Goal: Find specific page/section: Find specific page/section

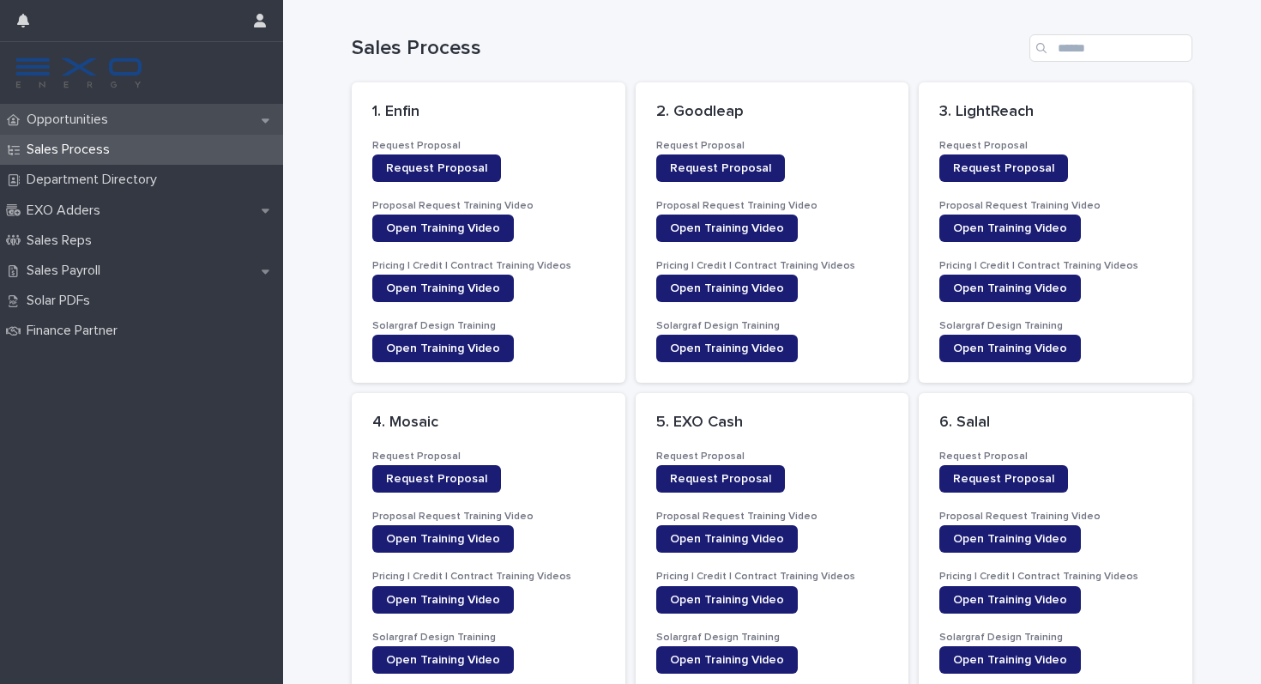
scroll to position [395, 0]
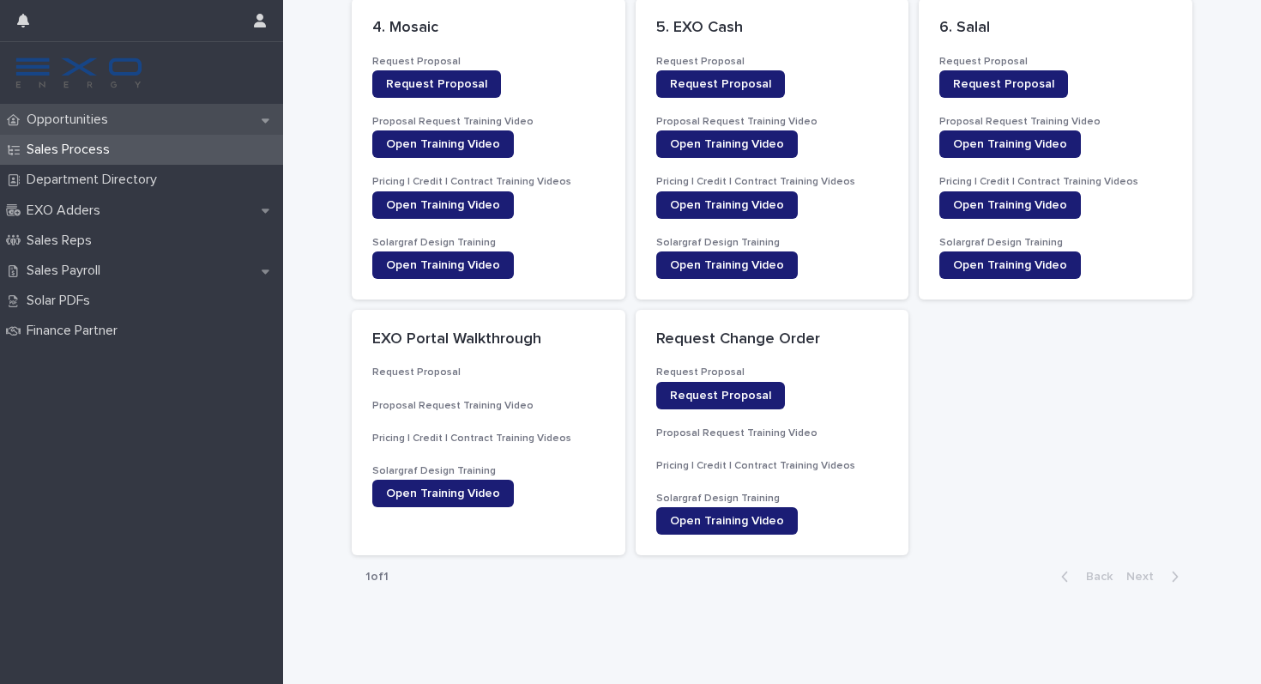
click at [63, 115] on p "Opportunities" at bounding box center [71, 120] width 102 height 16
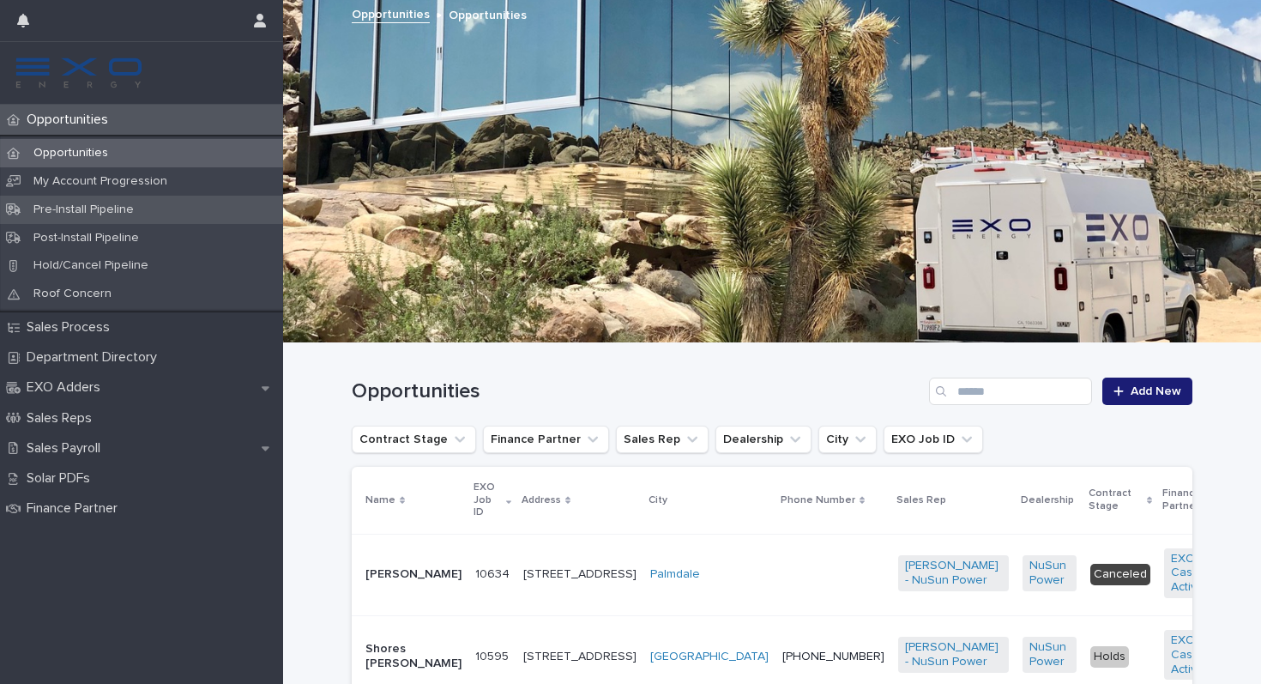
click at [116, 215] on p "Pre-Install Pipeline" at bounding box center [84, 209] width 128 height 15
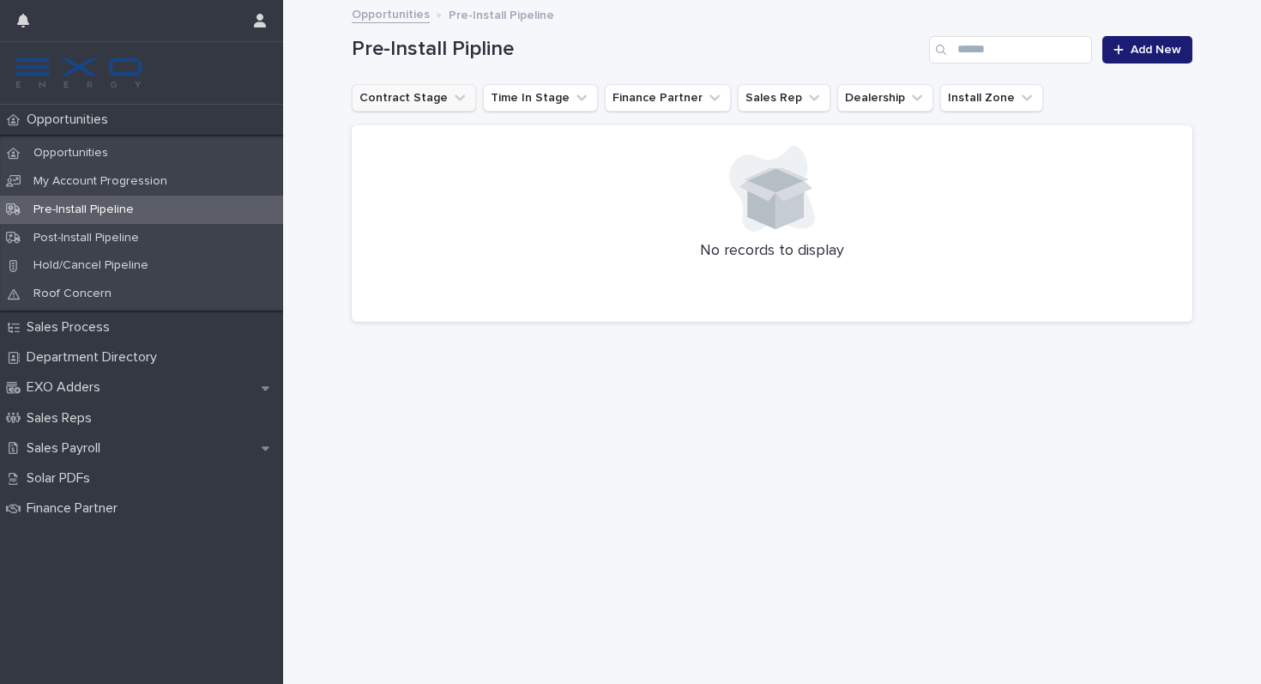
click at [439, 95] on button "Contract Stage" at bounding box center [414, 97] width 124 height 27
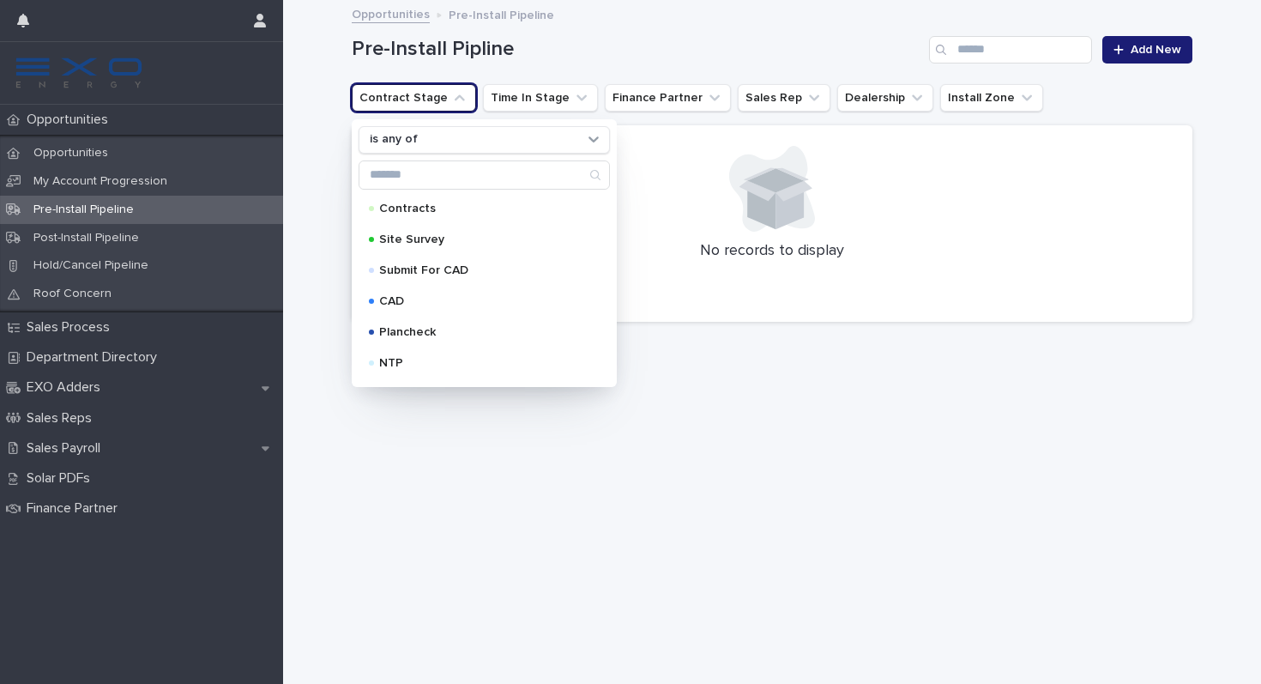
click at [439, 95] on button "Contract Stage" at bounding box center [414, 97] width 124 height 27
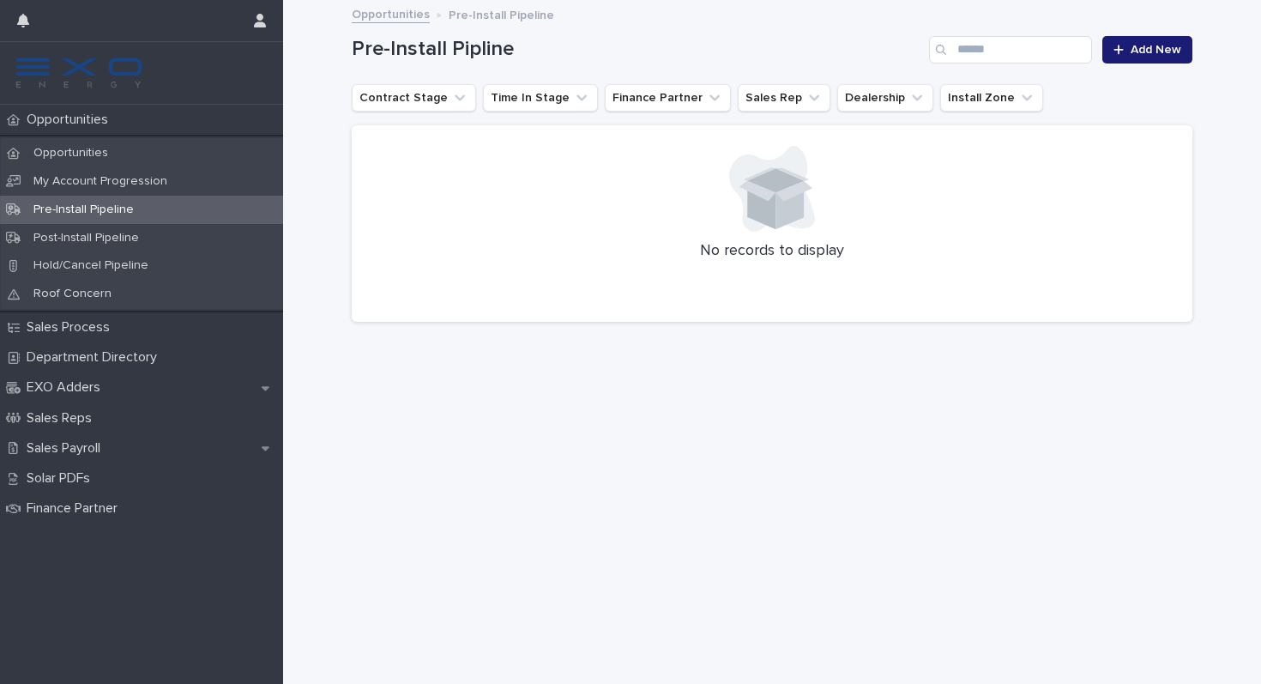
click at [421, 21] on link "Opportunities" at bounding box center [391, 13] width 78 height 20
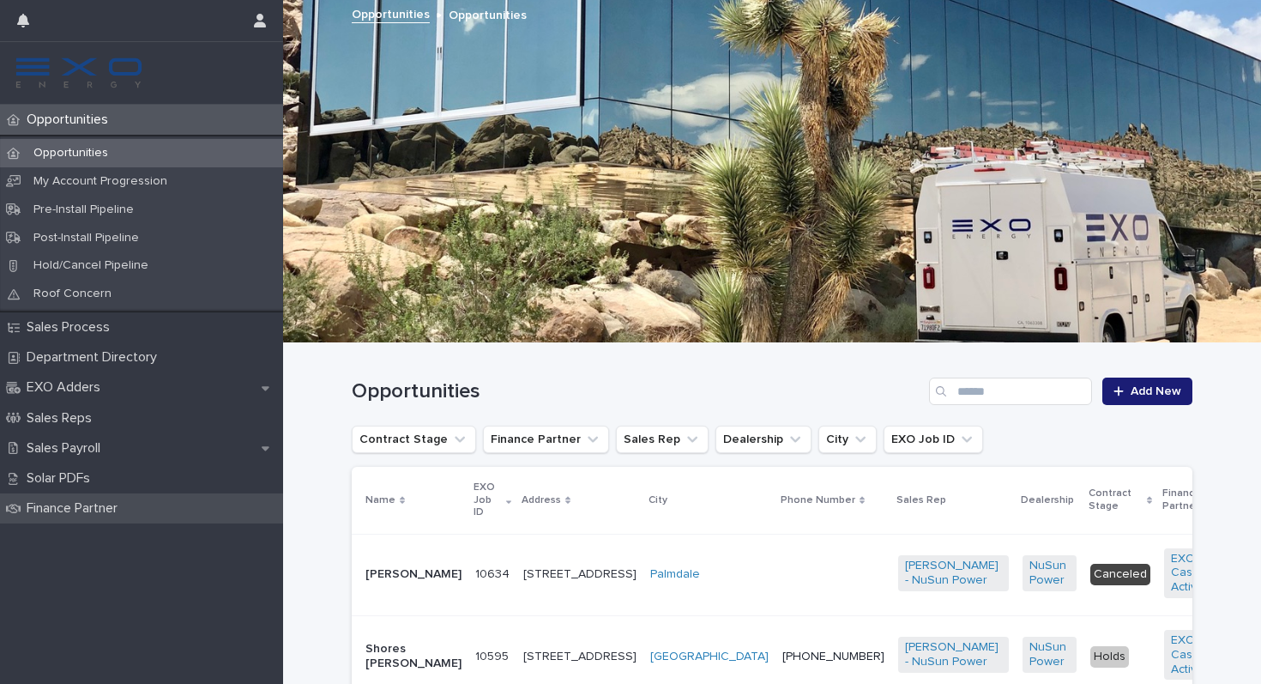
click at [181, 504] on div "Finance Partner" at bounding box center [141, 508] width 283 height 30
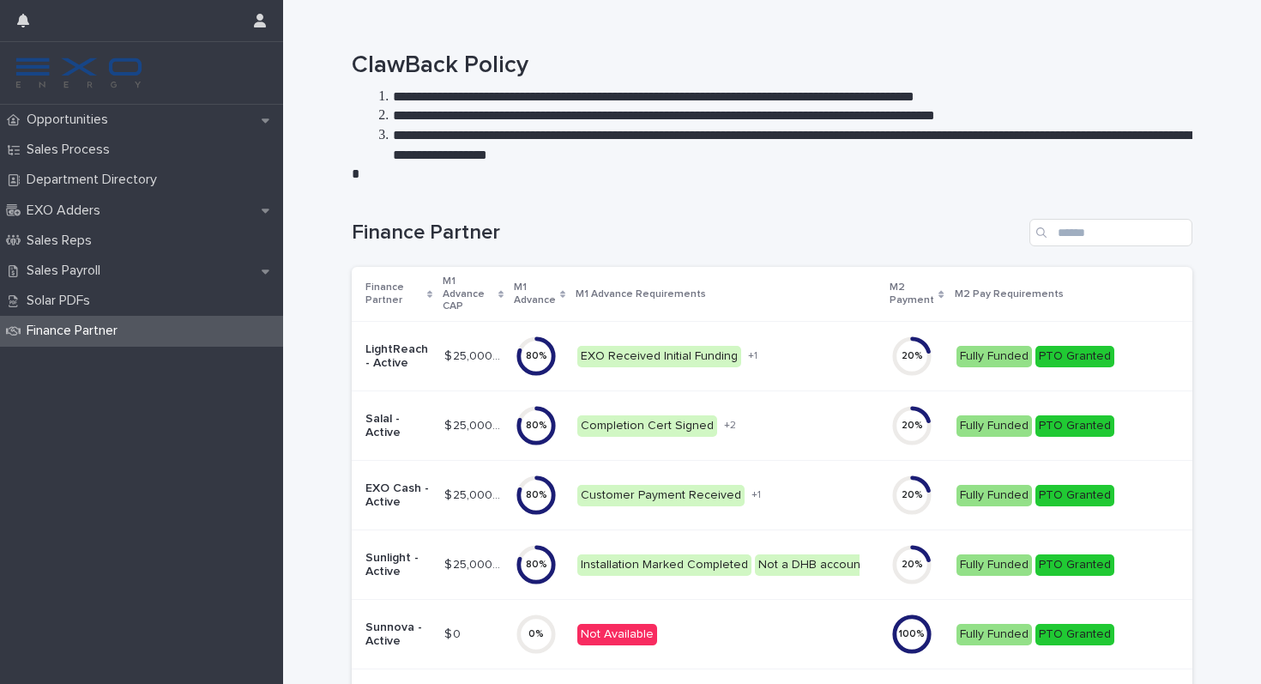
click at [69, 73] on img at bounding box center [79, 73] width 130 height 34
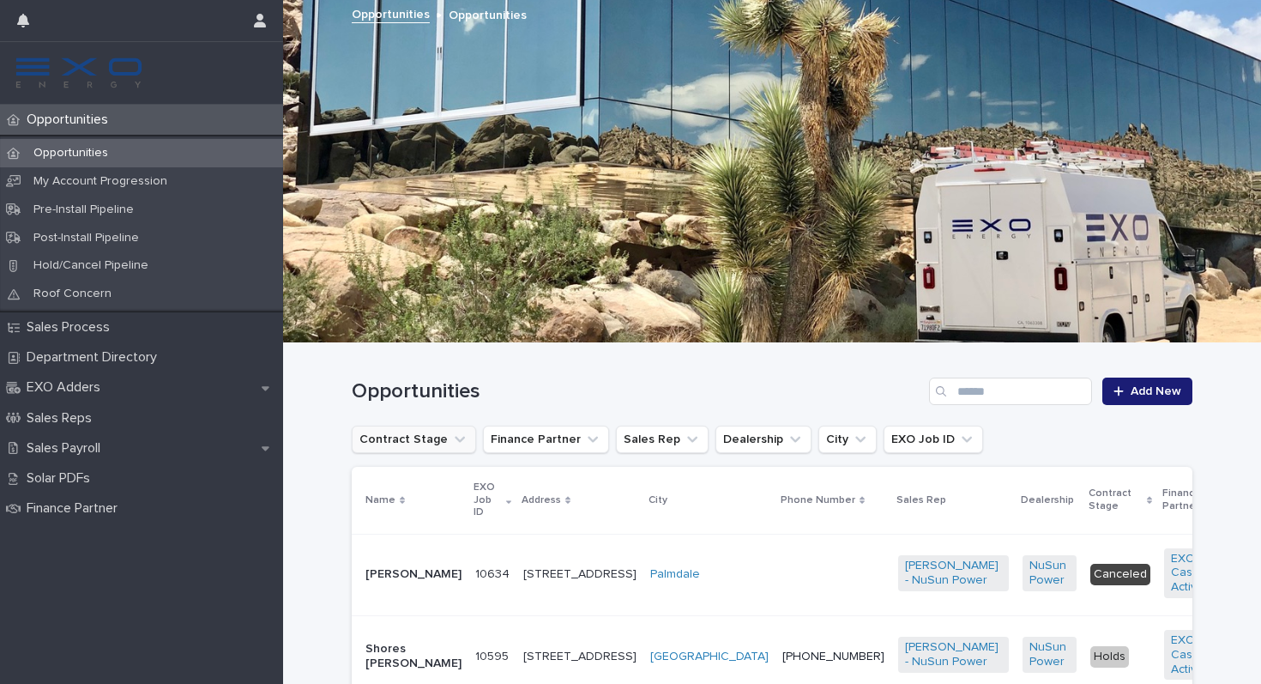
click at [451, 443] on icon "Contract Stage" at bounding box center [459, 439] width 17 height 17
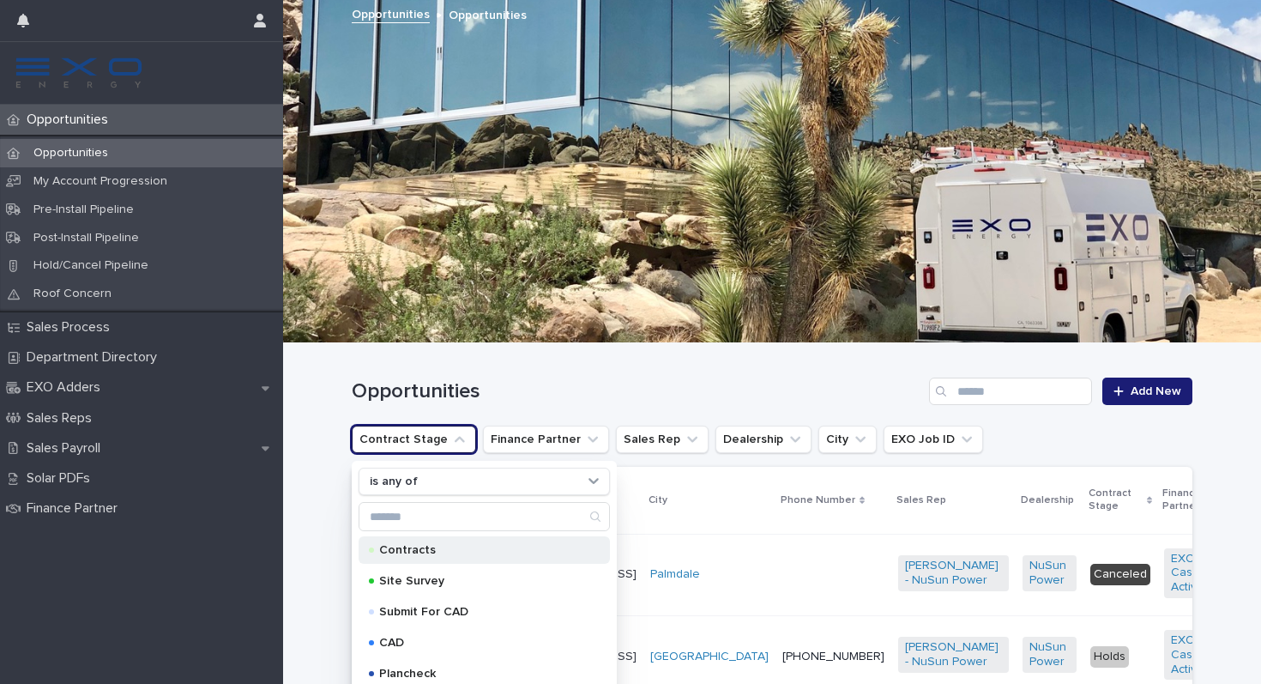
click at [447, 551] on p "Contracts" at bounding box center [480, 550] width 203 height 12
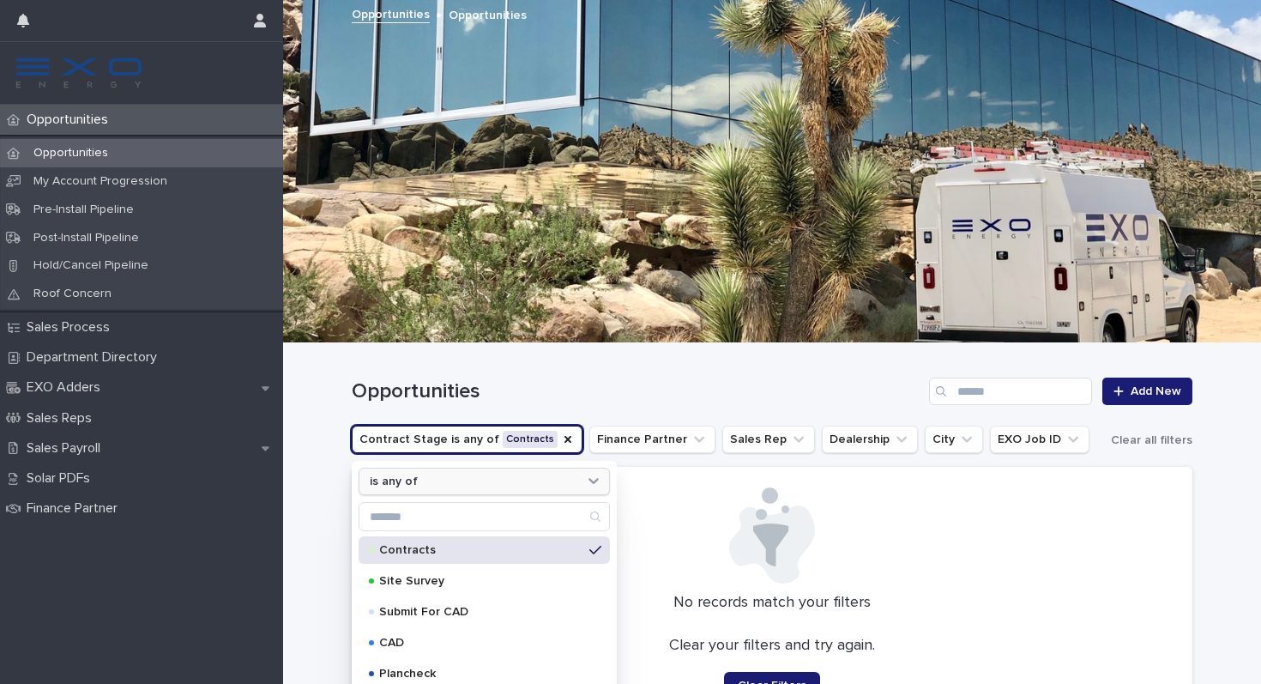
click at [588, 475] on icon at bounding box center [593, 480] width 17 height 17
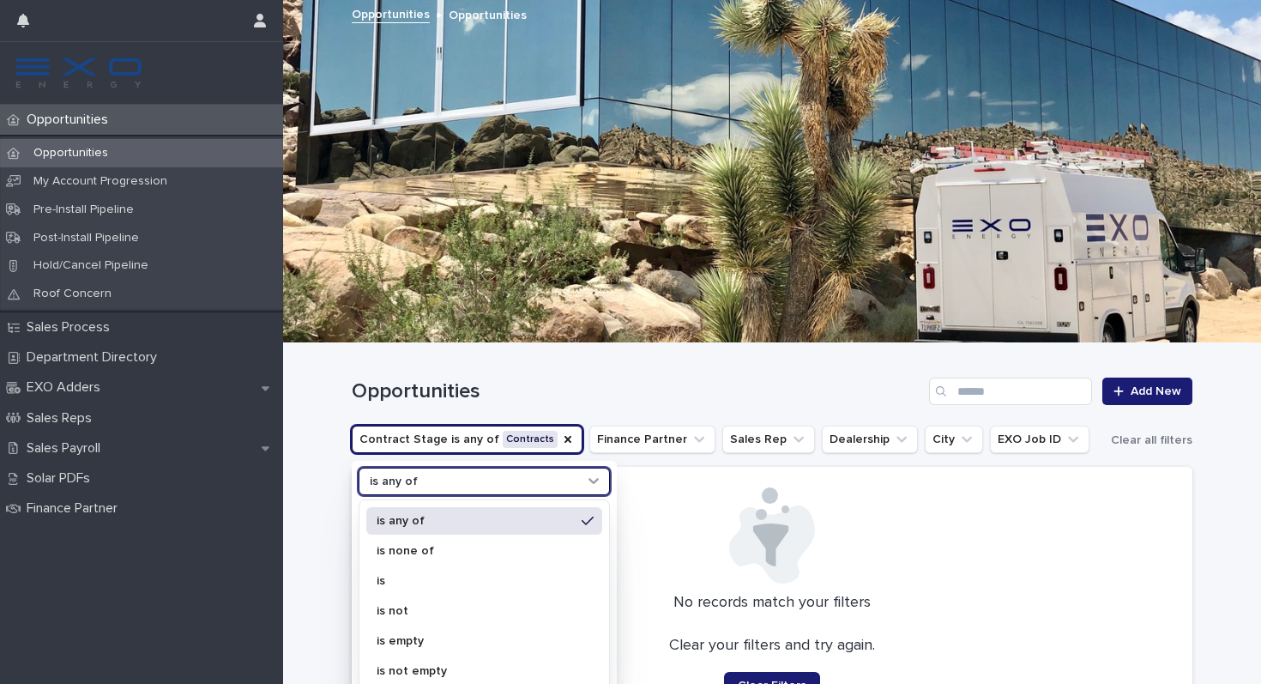
click at [668, 506] on div at bounding box center [771, 535] width 799 height 96
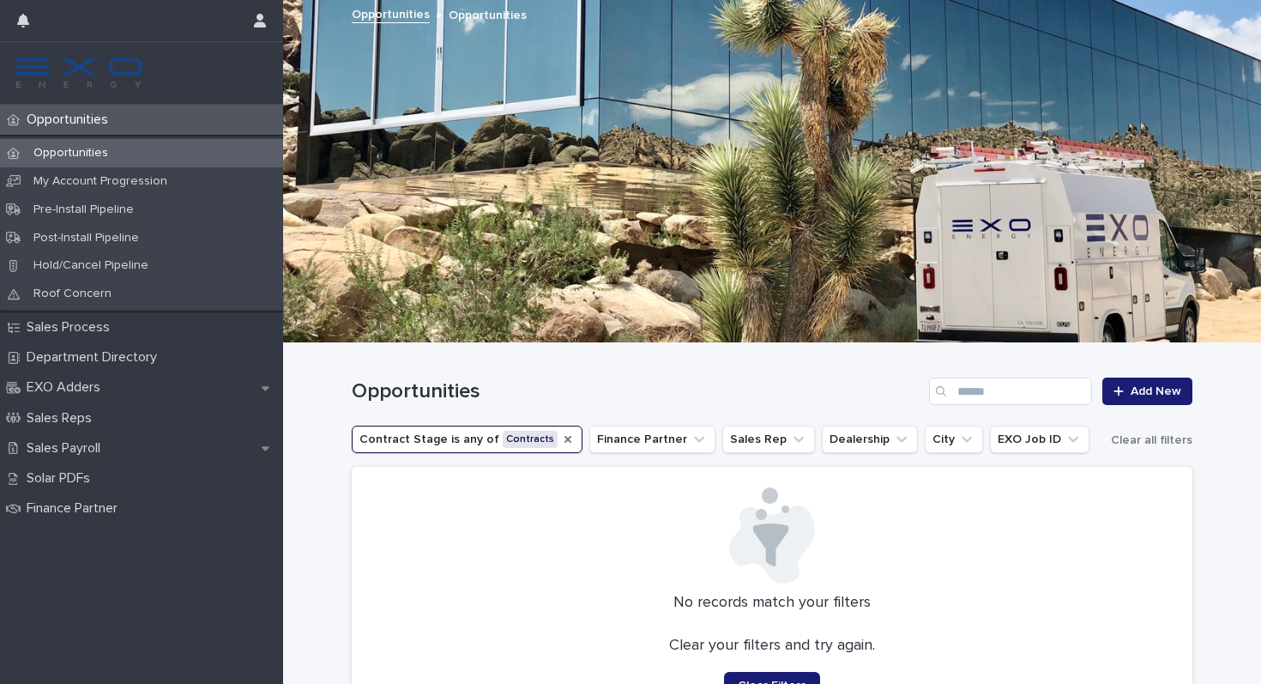
click at [561, 440] on icon "Contract Stage" at bounding box center [568, 439] width 14 height 14
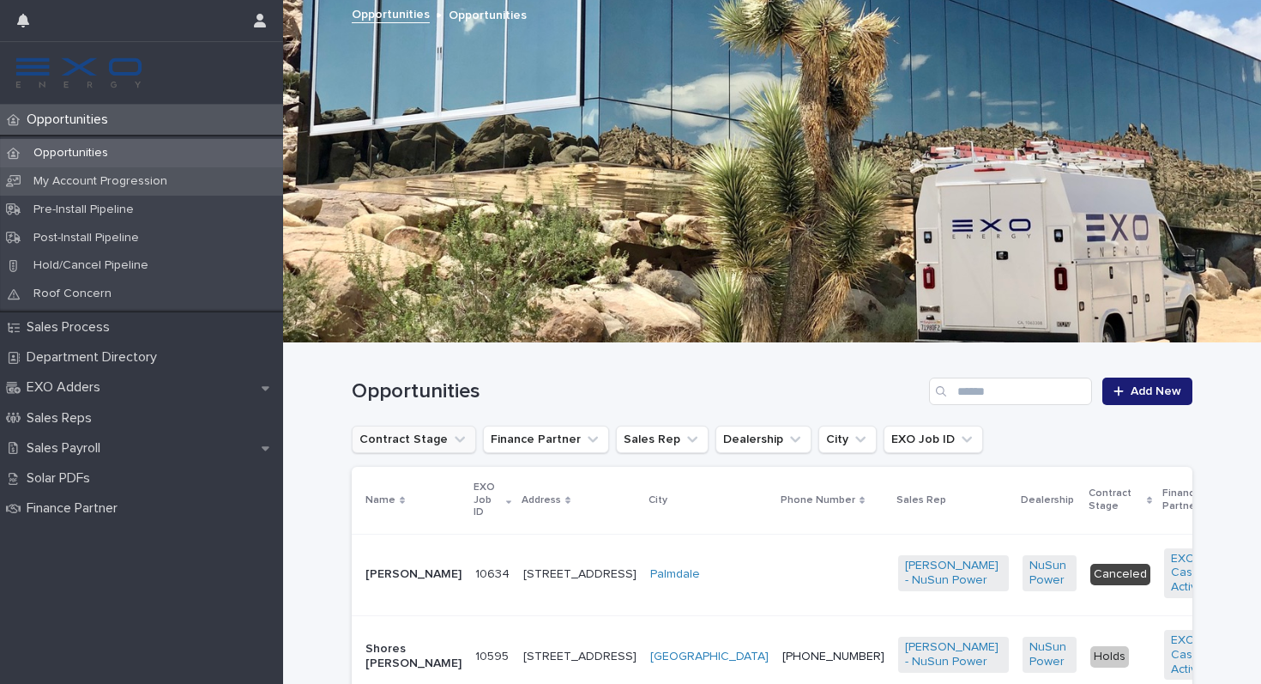
click at [72, 169] on div "My Account Progression" at bounding box center [141, 181] width 283 height 28
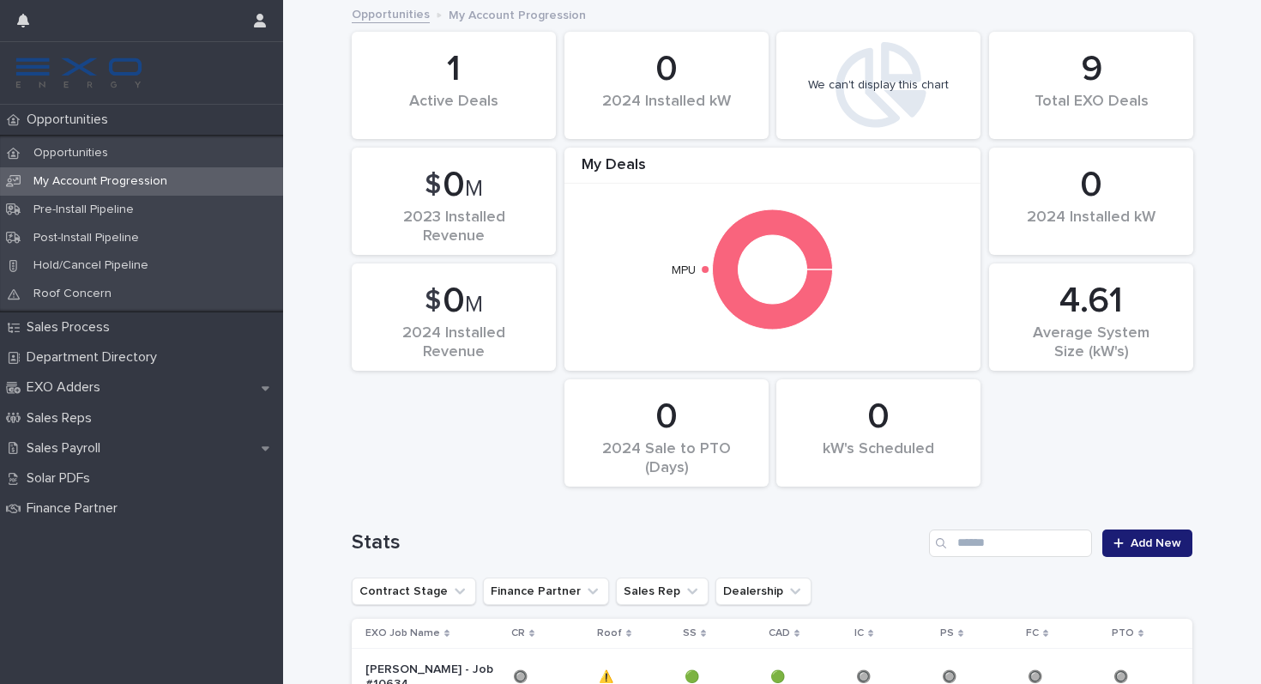
click at [75, 167] on div "My Account Progression" at bounding box center [141, 181] width 283 height 28
click at [74, 160] on p "Opportunities" at bounding box center [71, 153] width 102 height 15
